Goal: Find contact information: Find contact information

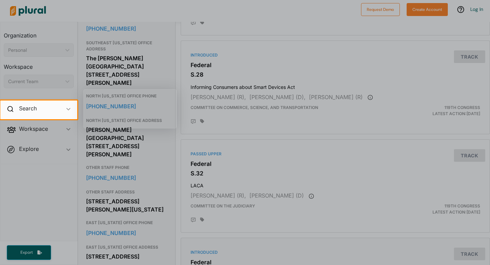
scroll to position [313, 0]
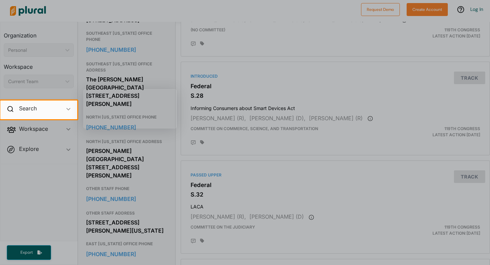
click at [215, 90] on div at bounding box center [245, 50] width 490 height 100
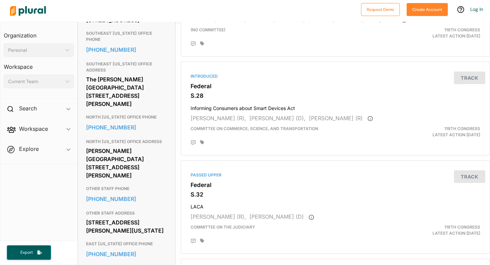
scroll to position [115, 0]
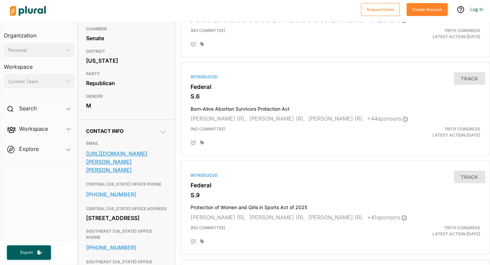
click at [140, 162] on link "https://www.cruz.senate.gov/contact/write-ted" at bounding box center [126, 161] width 81 height 27
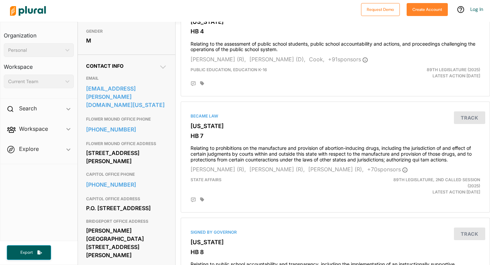
scroll to position [175, 0]
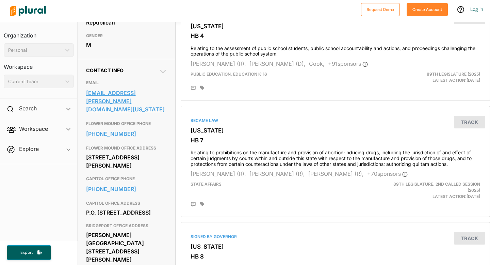
drag, startPoint x: 86, startPoint y: 93, endPoint x: 139, endPoint y: 90, distance: 52.9
click at [139, 90] on link "[EMAIL_ADDRESS][PERSON_NAME][DOMAIN_NAME][US_STATE]" at bounding box center [126, 101] width 81 height 27
drag, startPoint x: 169, startPoint y: 95, endPoint x: 86, endPoint y: 96, distance: 83.1
click at [86, 96] on div "Contact Info EMAIL [EMAIL_ADDRESS][PERSON_NAME][DOMAIN_NAME][US_STATE] FLOWER M…" at bounding box center [126, 197] width 97 height 277
copy link "[EMAIL_ADDRESS][PERSON_NAME][DOMAIN_NAME][US_STATE]"
